Goal: Task Accomplishment & Management: Use online tool/utility

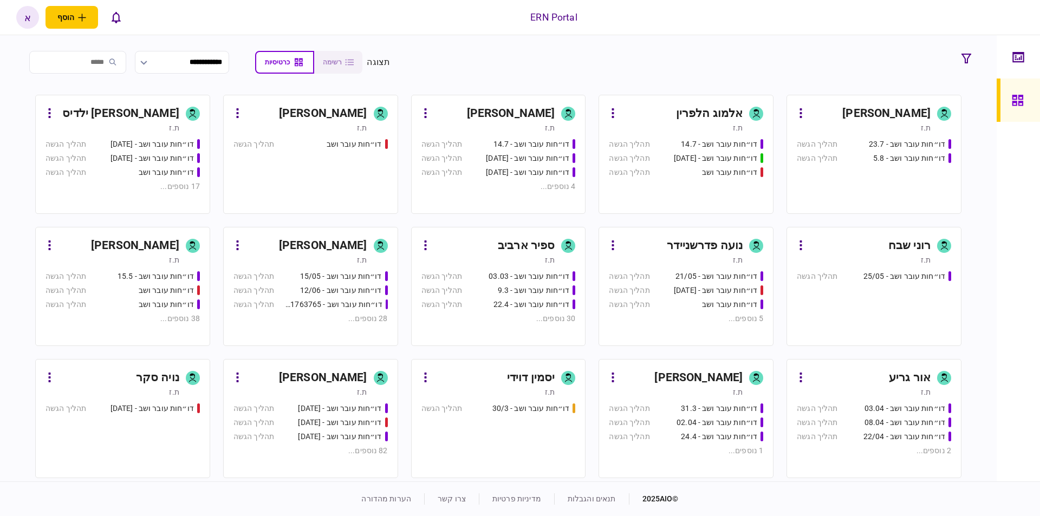
click at [348, 370] on div "[PERSON_NAME]" at bounding box center [323, 377] width 88 height 17
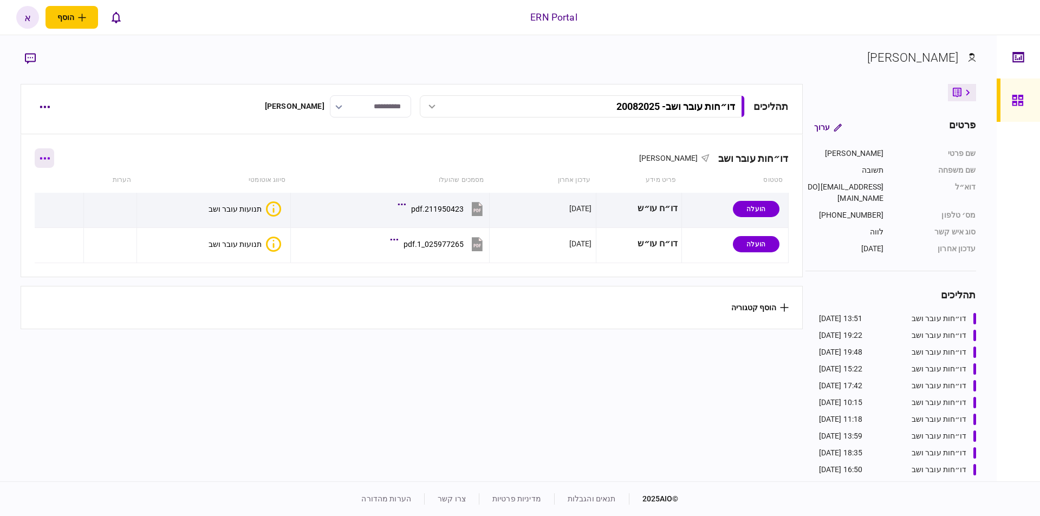
click at [44, 158] on button "button" at bounding box center [44, 157] width 19 height 19
click at [84, 205] on span "הוסף מסמך" at bounding box center [63, 203] width 43 height 13
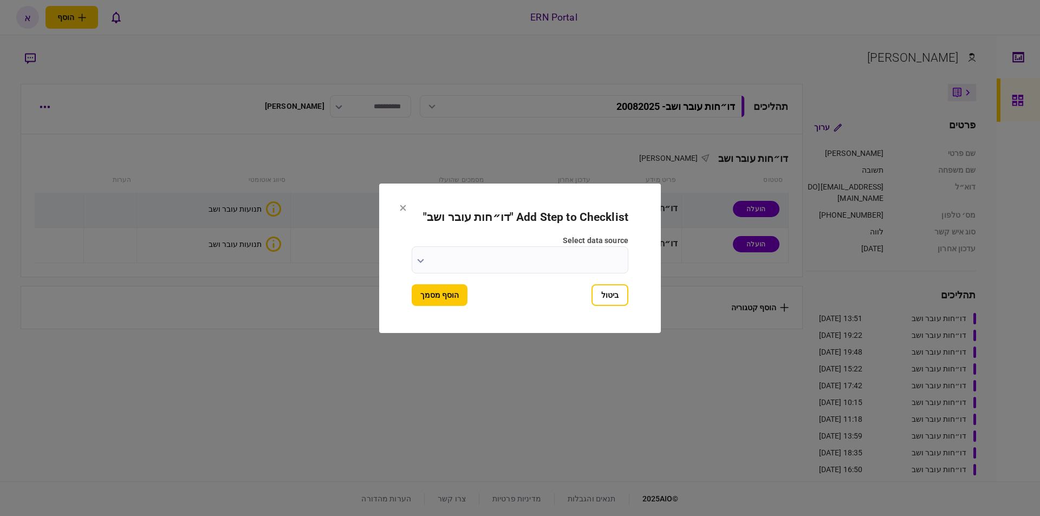
click at [576, 264] on input "select data source" at bounding box center [520, 259] width 217 height 27
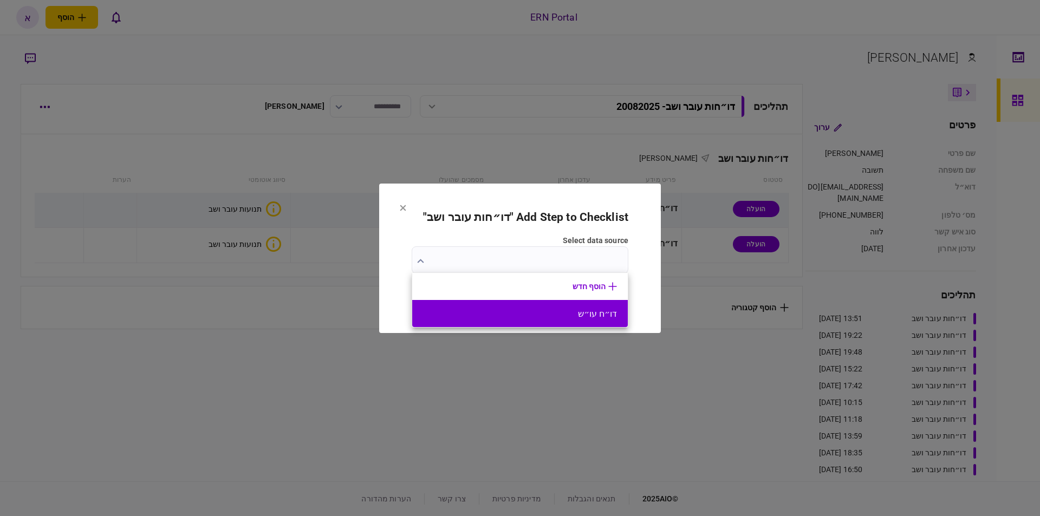
click at [581, 308] on li "דו״ח עו״ש" at bounding box center [520, 313] width 216 height 27
type input "*********"
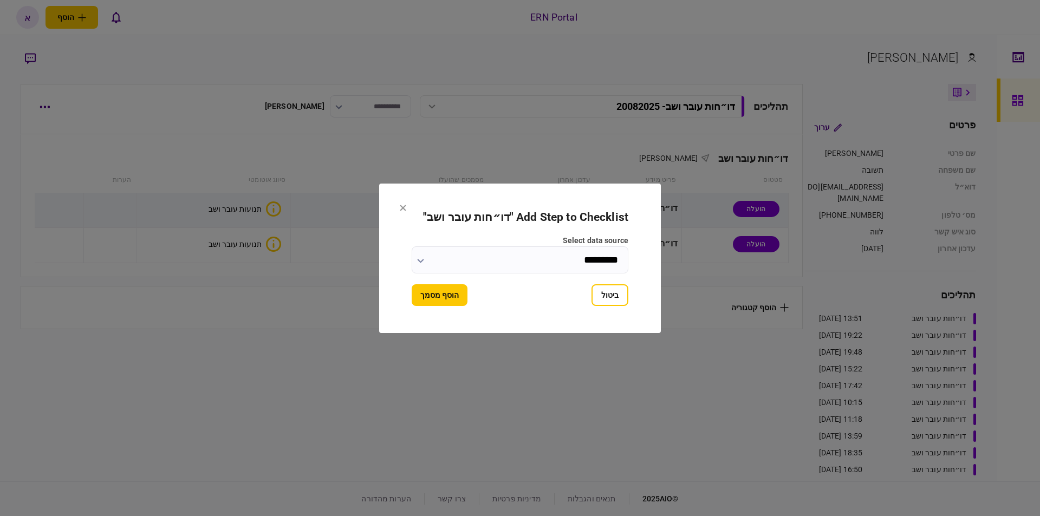
click at [447, 299] on button "הוסף מסמך" at bounding box center [440, 295] width 56 height 22
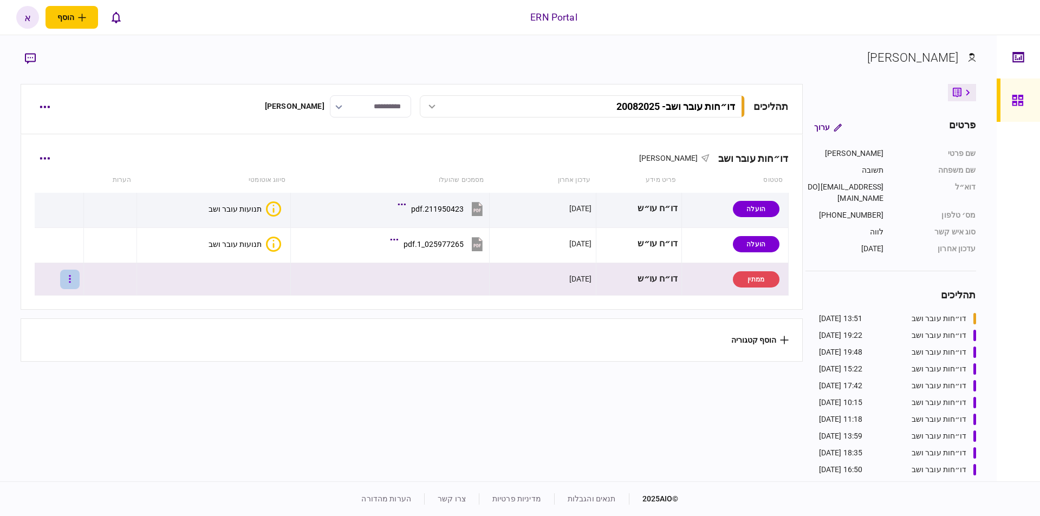
click at [76, 285] on button "button" at bounding box center [69, 279] width 19 height 19
click at [79, 282] on div at bounding box center [520, 258] width 1040 height 516
click at [75, 278] on button "button" at bounding box center [69, 279] width 19 height 19
click at [82, 400] on span "העלה קובץ" at bounding box center [72, 396] width 42 height 13
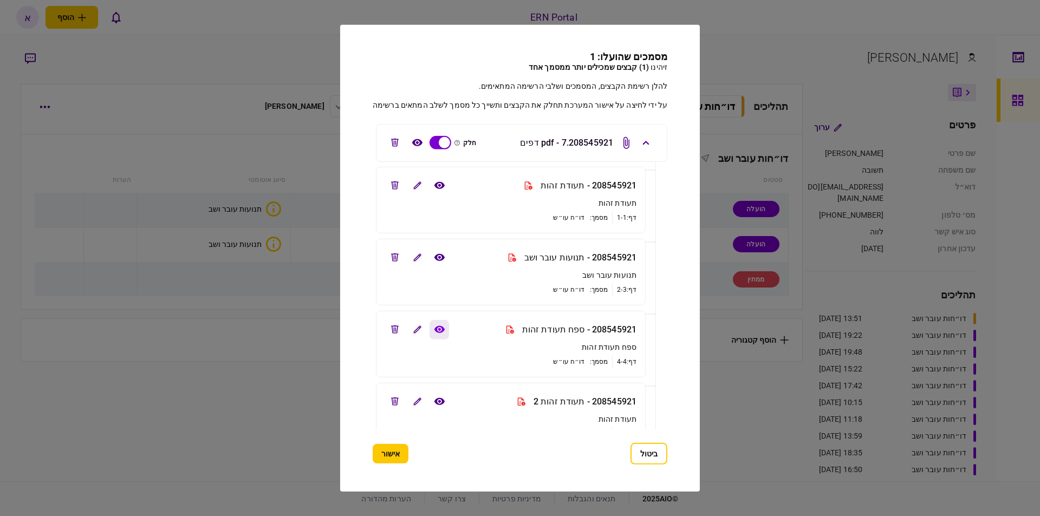
click at [439, 335] on button "view file" at bounding box center [438, 329] width 19 height 19
click at [442, 192] on button "view file" at bounding box center [438, 184] width 19 height 19
click at [397, 186] on icon "edit file" at bounding box center [395, 185] width 8 height 8
click at [392, 323] on button "edit file" at bounding box center [394, 329] width 19 height 19
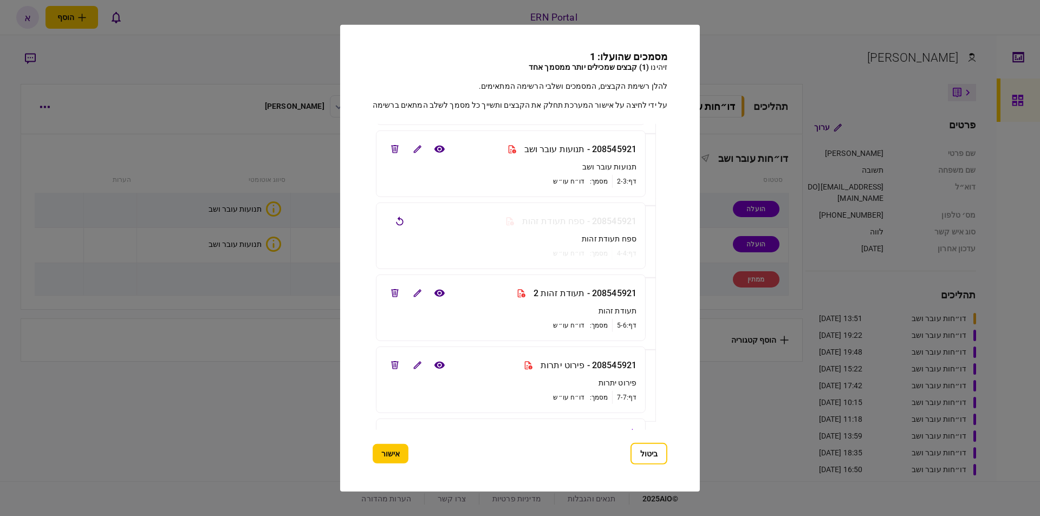
scroll to position [129, 0]
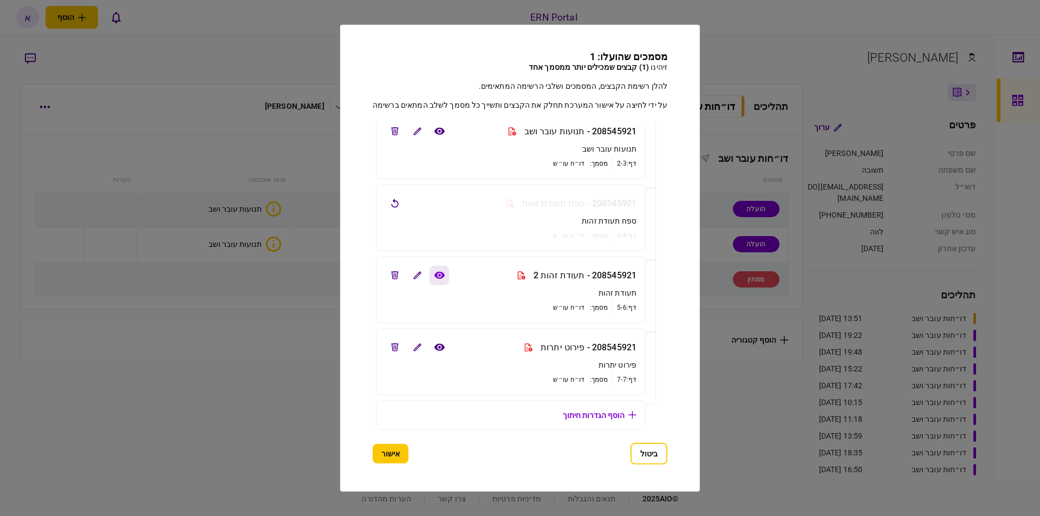
click at [439, 266] on button "view file" at bounding box center [438, 274] width 19 height 19
click at [395, 276] on icon "edit file" at bounding box center [395, 275] width 8 height 8
click at [441, 344] on icon "view file" at bounding box center [439, 347] width 10 height 7
drag, startPoint x: 394, startPoint y: 344, endPoint x: 396, endPoint y: 336, distance: 8.4
click at [394, 345] on icon "edit file" at bounding box center [395, 347] width 8 height 8
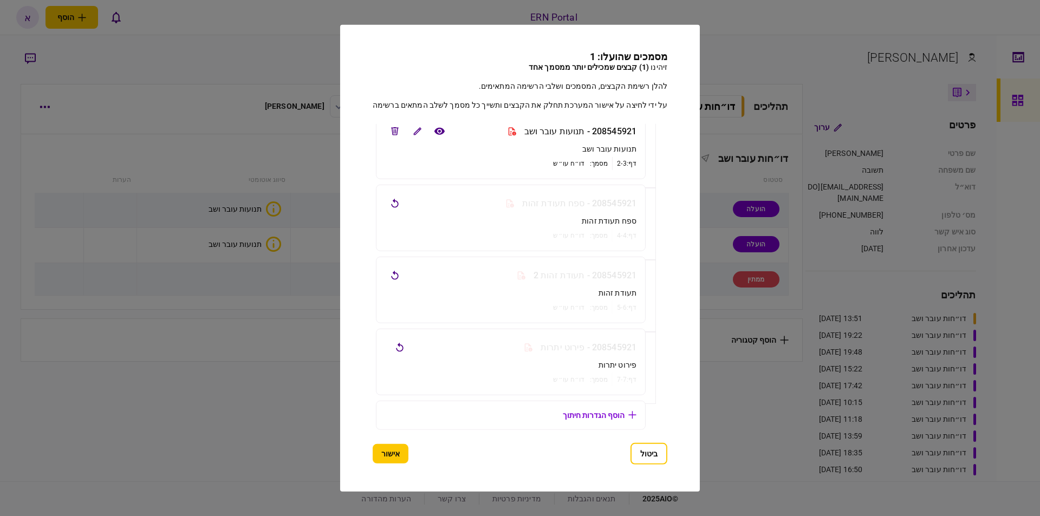
scroll to position [0, 0]
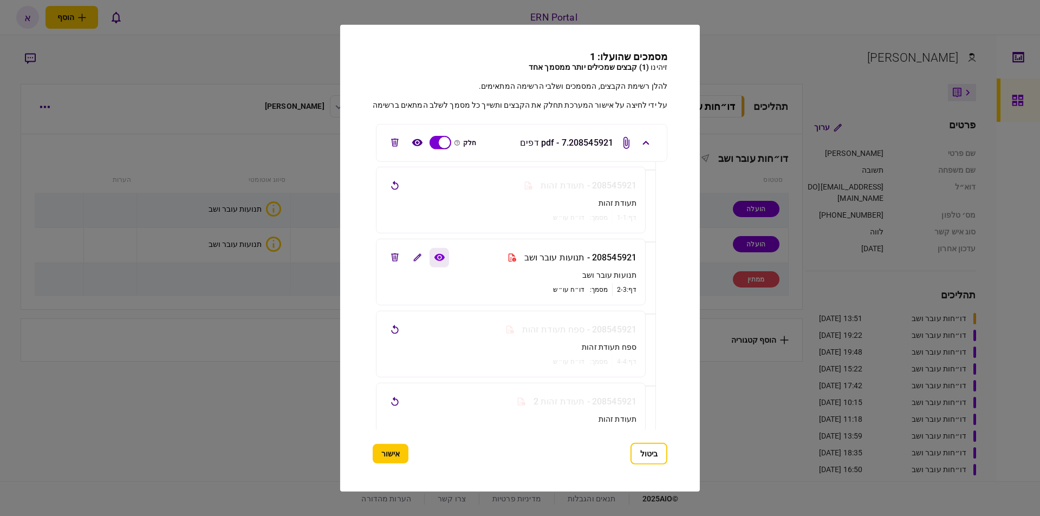
click at [437, 258] on icon "view file" at bounding box center [438, 257] width 11 height 8
click at [397, 454] on button "אישור" at bounding box center [391, 453] width 36 height 19
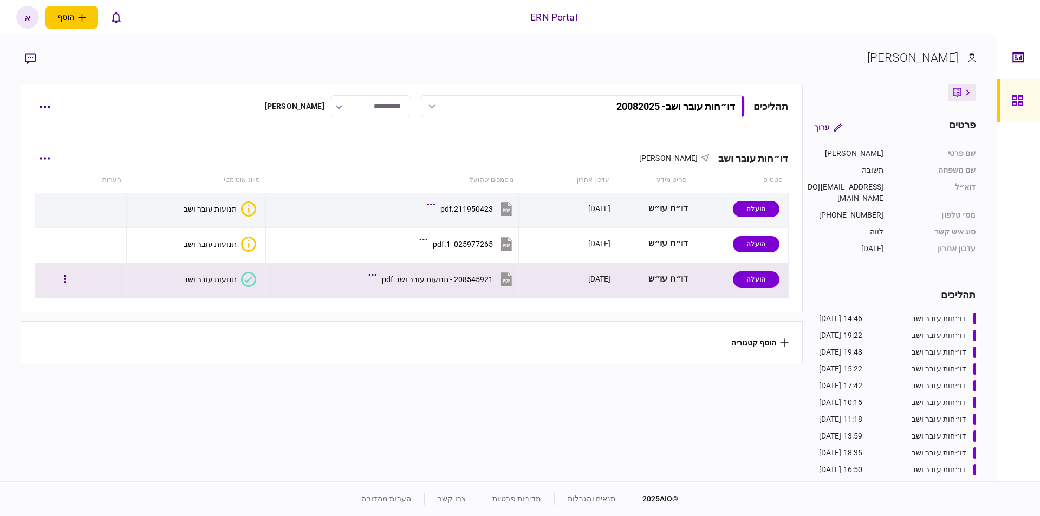
click at [213, 286] on button "תנועות עובר ושב" at bounding box center [220, 279] width 73 height 15
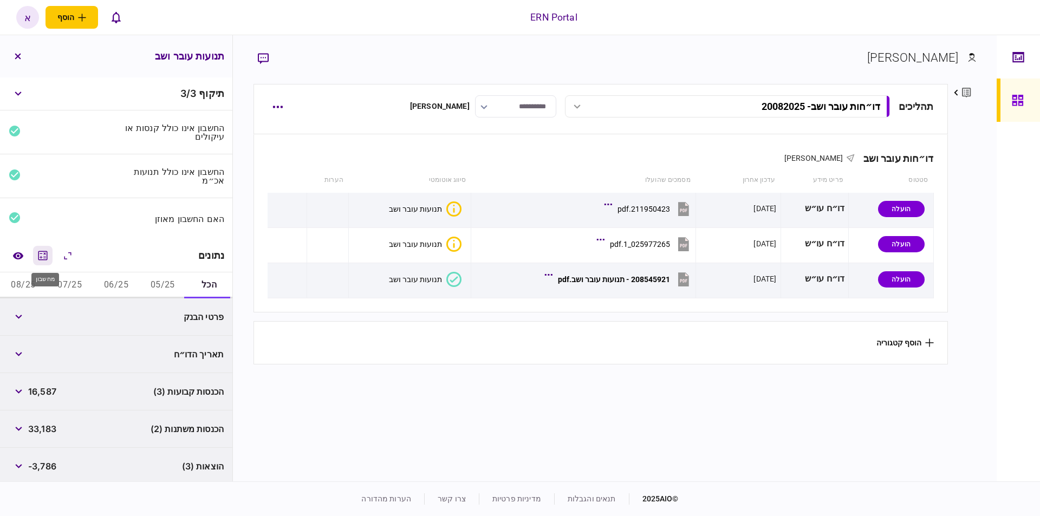
click at [42, 256] on icon "מחשבון" at bounding box center [42, 255] width 13 height 13
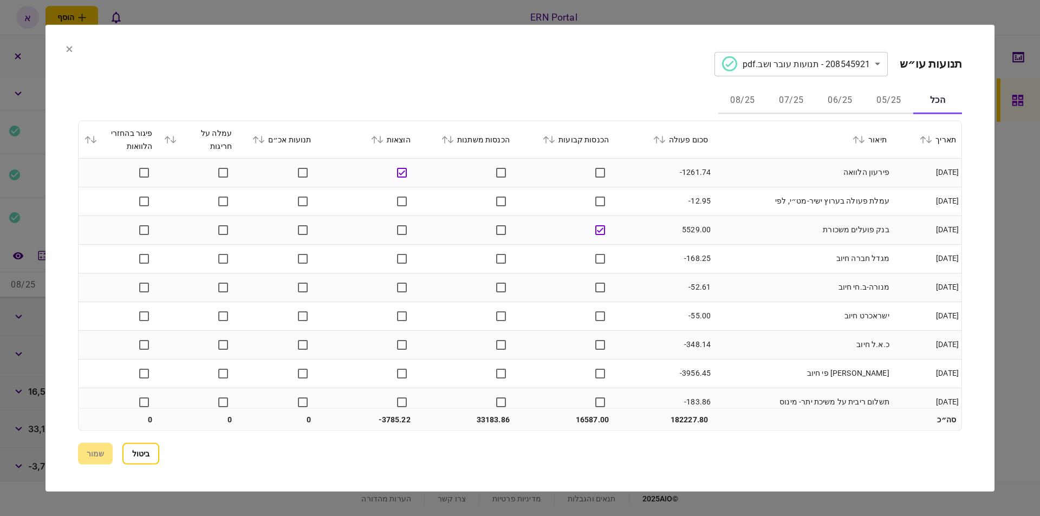
click at [890, 102] on button "05/25" at bounding box center [888, 101] width 49 height 26
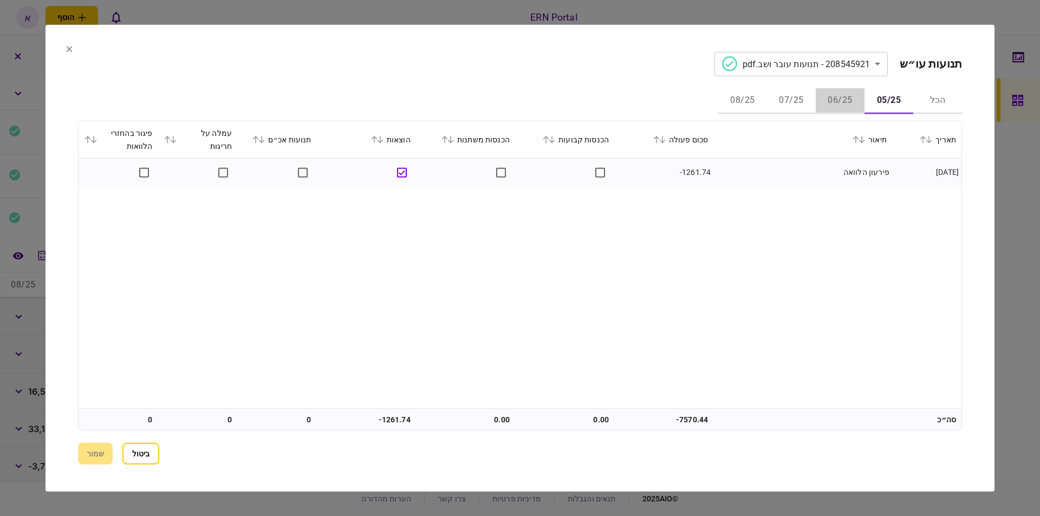
click at [834, 97] on button "06/25" at bounding box center [840, 101] width 49 height 26
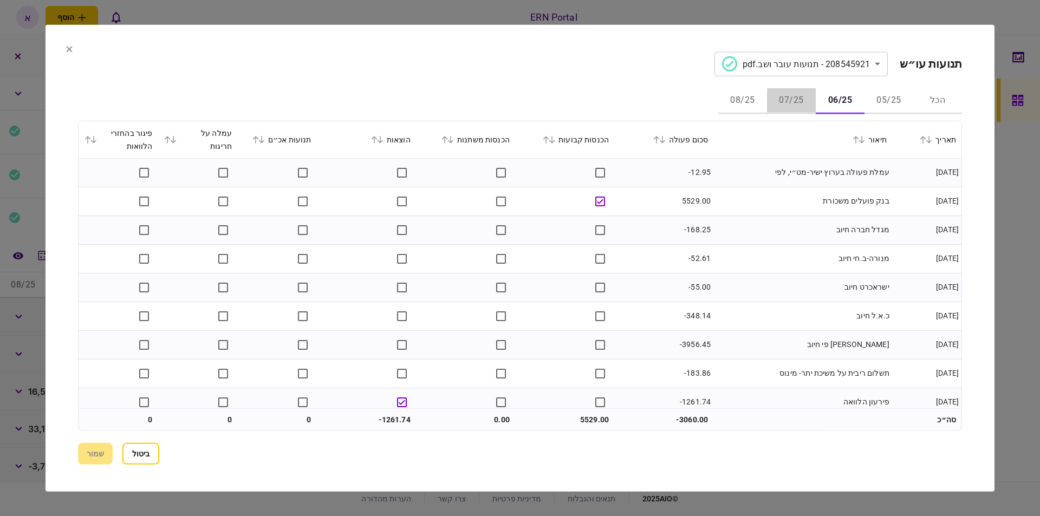
click at [796, 97] on button "07/25" at bounding box center [791, 101] width 49 height 26
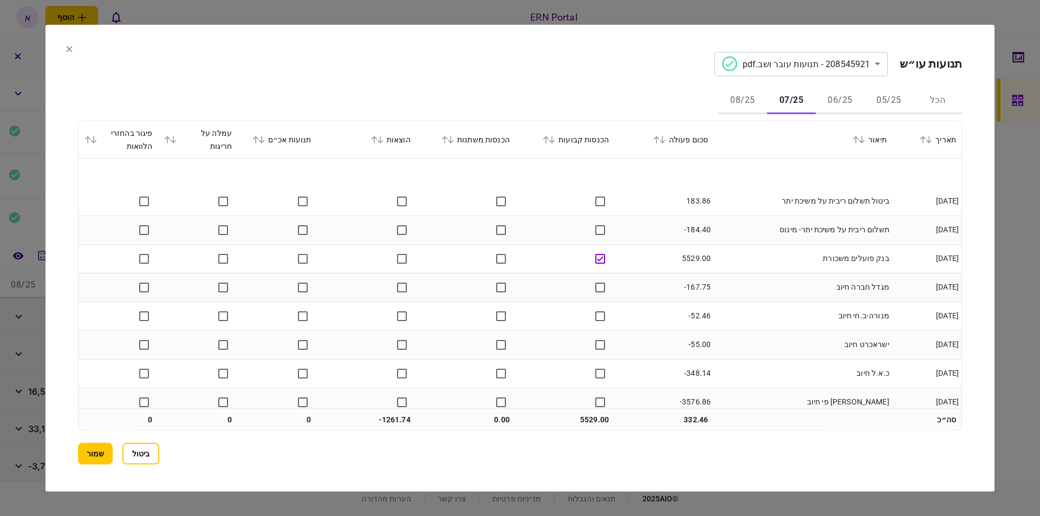
scroll to position [38, 0]
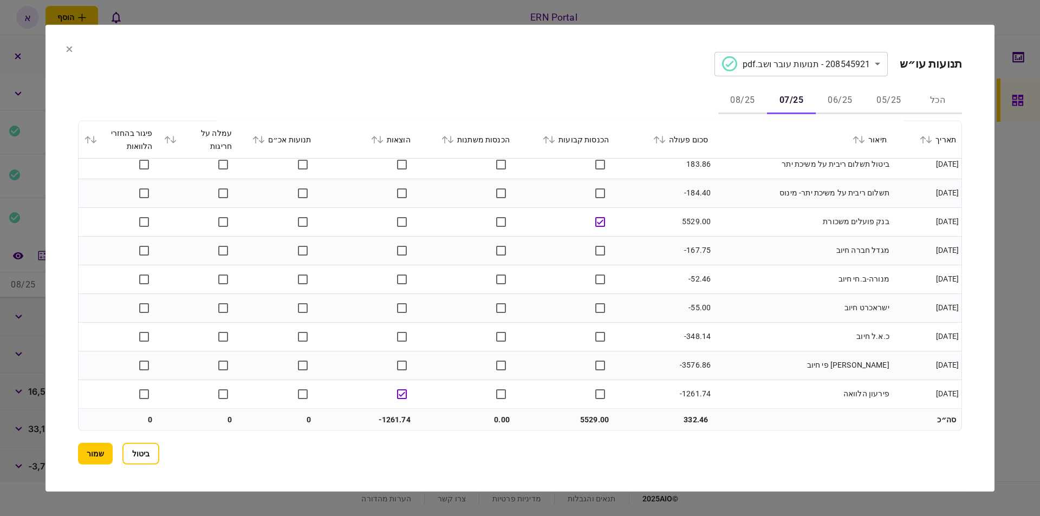
click at [741, 105] on button "08/25" at bounding box center [742, 101] width 49 height 26
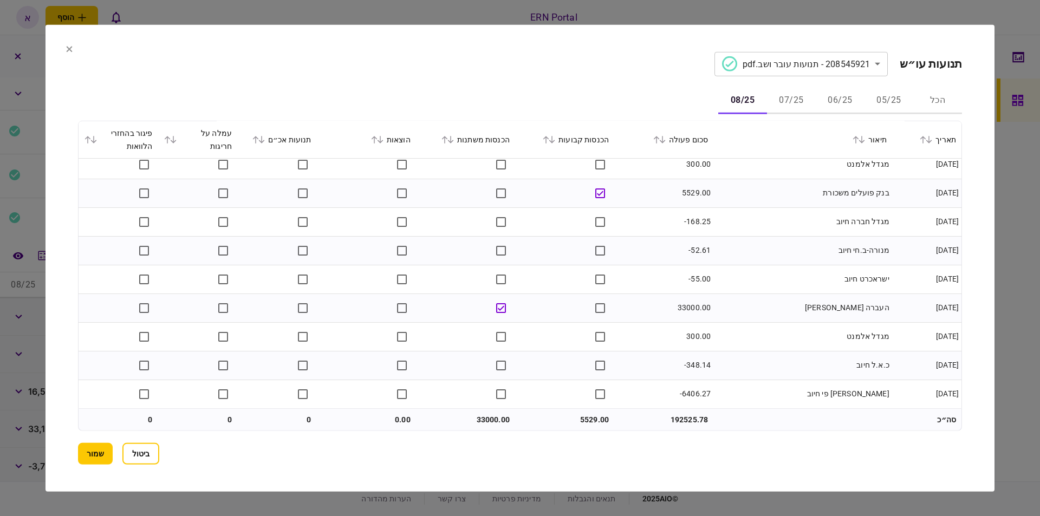
click at [86, 459] on button "שמור" at bounding box center [95, 454] width 35 height 22
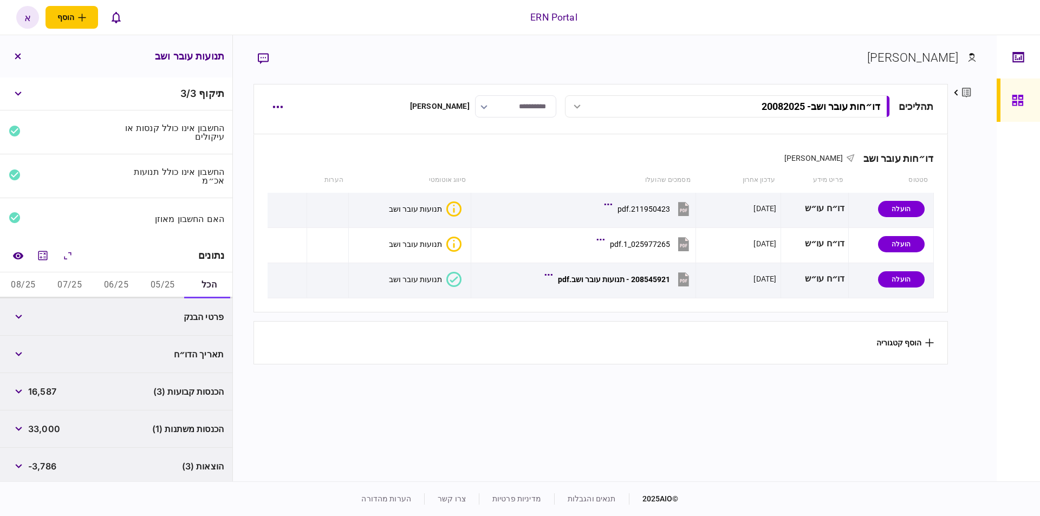
click at [166, 283] on button "05/25" at bounding box center [162, 285] width 47 height 26
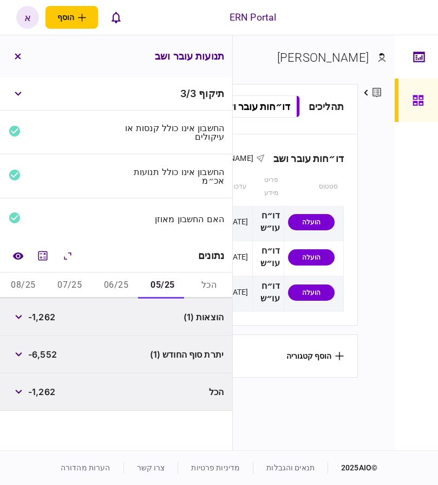
click at [47, 315] on span "-1,262" at bounding box center [41, 316] width 27 height 13
click at [46, 316] on span "-1,262" at bounding box center [41, 316] width 27 height 13
copy span "1,262"
click at [50, 354] on span "-6,552" at bounding box center [42, 354] width 29 height 13
click at [50, 353] on span "-6,552" at bounding box center [42, 354] width 29 height 13
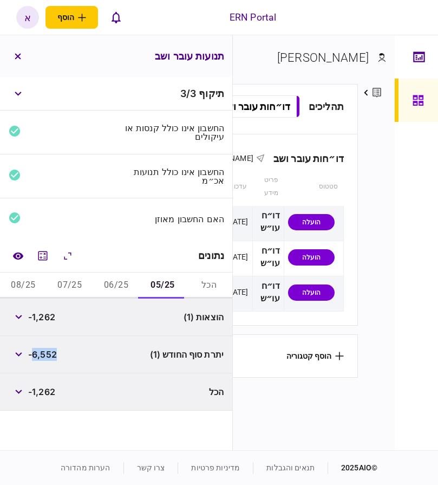
copy span "6,552"
click at [114, 288] on button "06/25" at bounding box center [116, 285] width 47 height 26
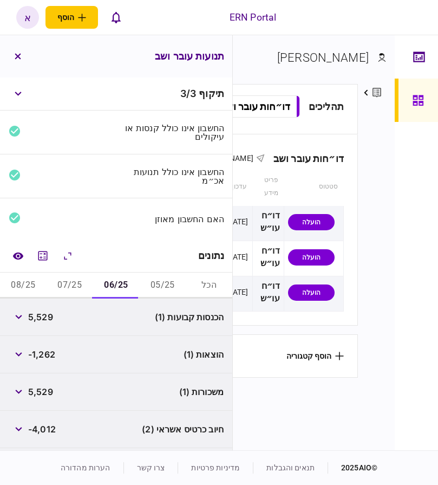
click at [47, 315] on span "5,529" at bounding box center [40, 316] width 25 height 13
copy span "5,529"
click at [44, 351] on span "-1,262" at bounding box center [41, 354] width 27 height 13
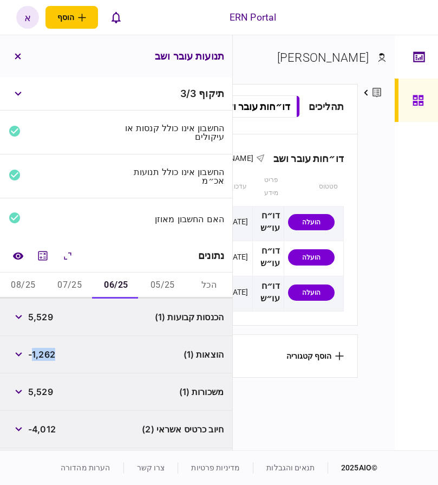
copy span "1,262"
click at [48, 389] on span "5,529" at bounding box center [40, 391] width 25 height 13
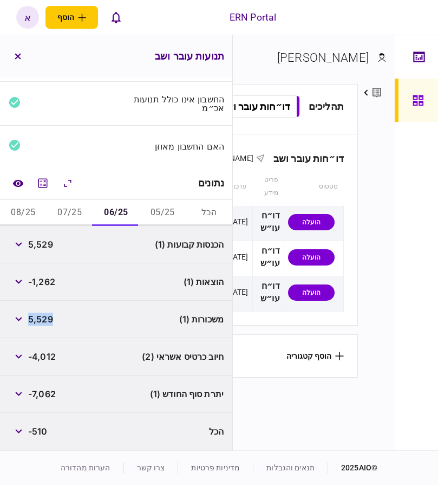
click at [42, 394] on span "-7,062" at bounding box center [42, 393] width 28 height 13
copy span "7,062"
click at [81, 217] on button "07/25" at bounding box center [70, 213] width 47 height 26
click at [48, 252] on div "5,529" at bounding box center [31, 243] width 44 height 19
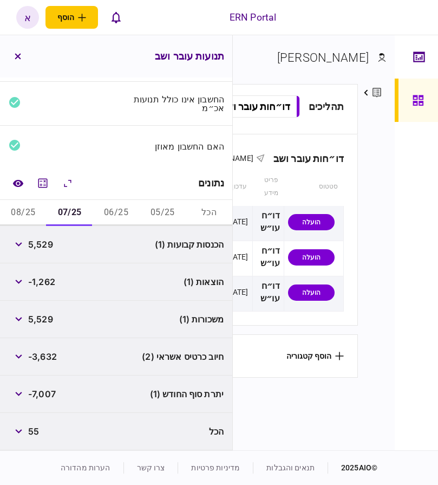
click at [47, 250] on span "5,529" at bounding box center [40, 244] width 25 height 13
click at [47, 249] on span "5,529" at bounding box center [40, 244] width 25 height 13
copy span "5,529"
click at [50, 281] on span "-1,262" at bounding box center [41, 281] width 27 height 13
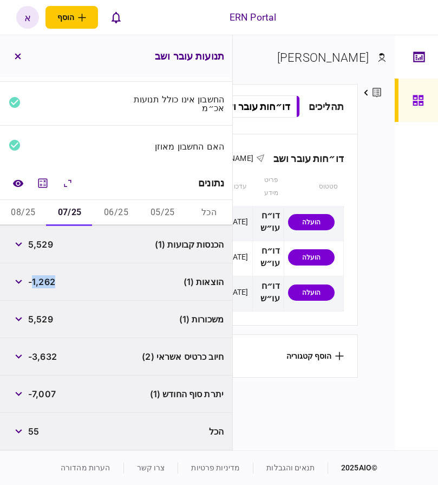
copy span "1,262"
click at [42, 393] on span "-7,007" at bounding box center [42, 393] width 28 height 13
copy span "7,007"
click at [19, 208] on button "08/25" at bounding box center [23, 213] width 47 height 26
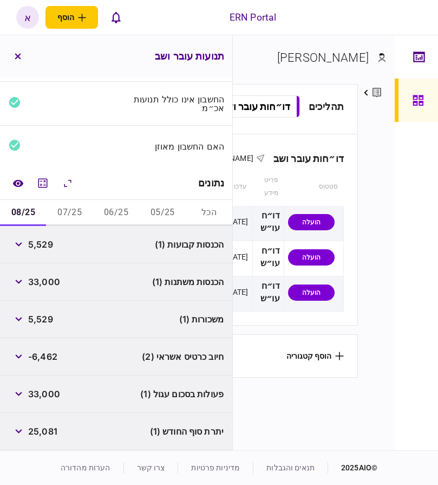
click at [40, 244] on span "5,529" at bounding box center [40, 244] width 25 height 13
copy span "5,529"
click at [49, 285] on span "33,000" at bounding box center [44, 281] width 32 height 13
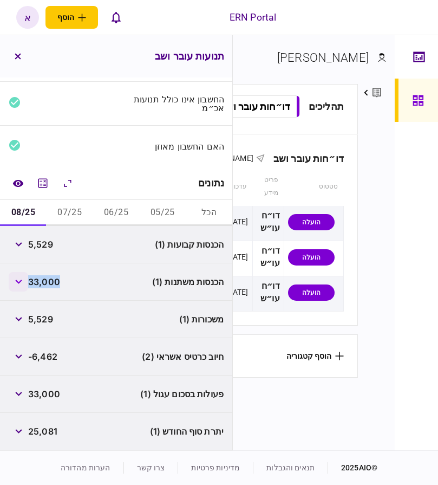
click at [22, 281] on icon "button" at bounding box center [18, 281] width 6 height 4
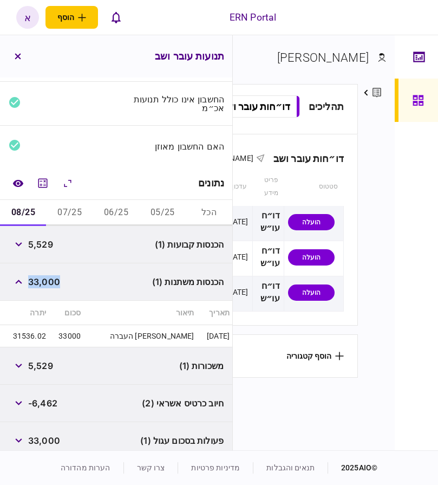
copy span "33,000"
click at [47, 409] on span "-6,462" at bounding box center [42, 402] width 29 height 13
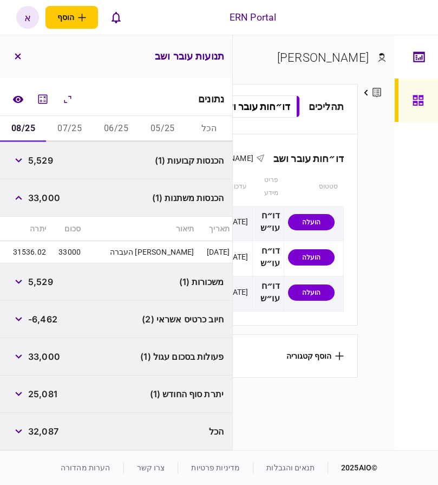
click at [49, 394] on span "25,081" at bounding box center [42, 393] width 29 height 13
click at [48, 95] on icon "מחשבון" at bounding box center [42, 99] width 13 height 13
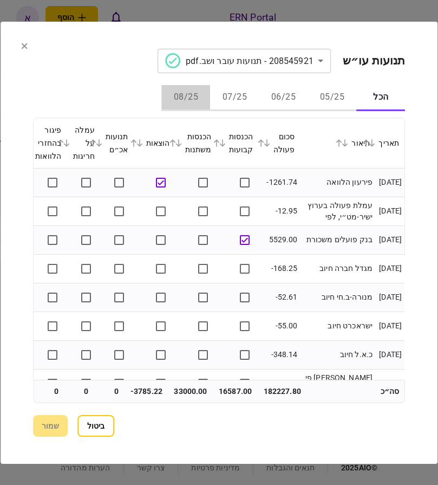
click at [185, 97] on button "08/25" at bounding box center [185, 98] width 49 height 26
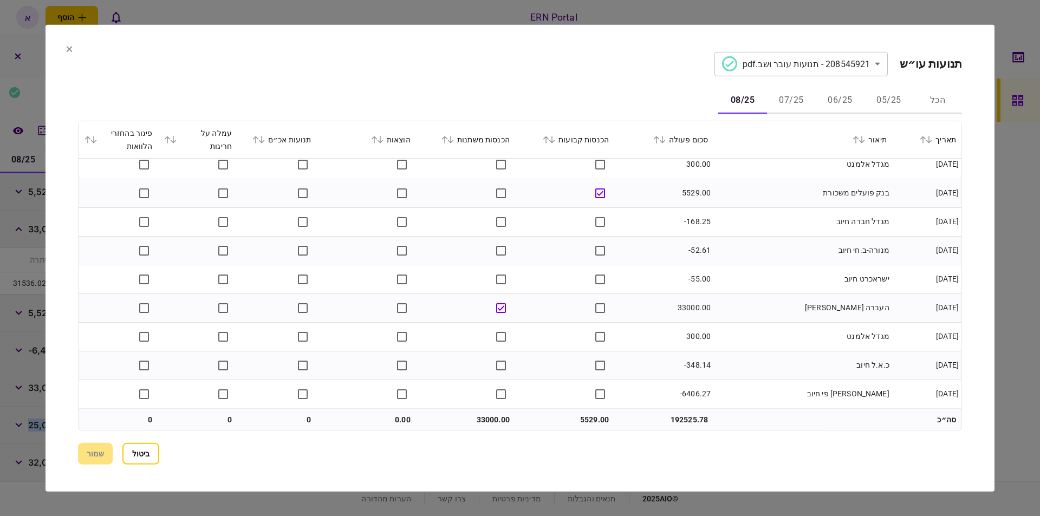
scroll to position [0, 0]
